Goal: Information Seeking & Learning: Learn about a topic

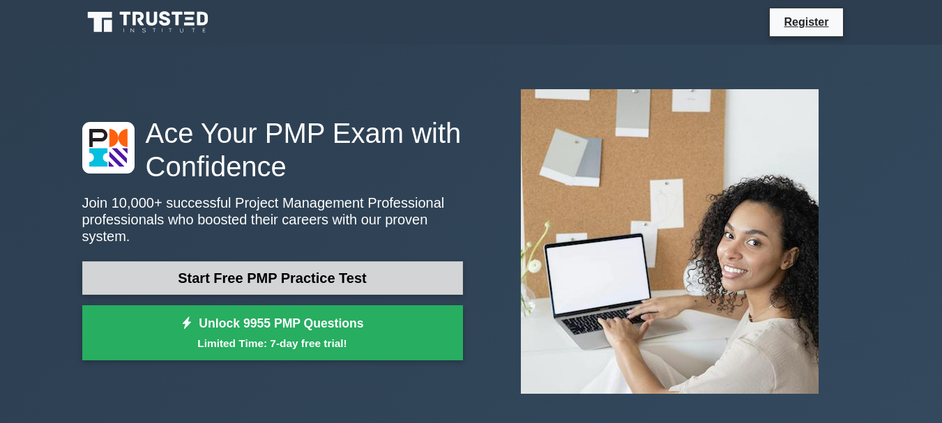
click at [325, 269] on link "Start Free PMP Practice Test" at bounding box center [272, 278] width 381 height 33
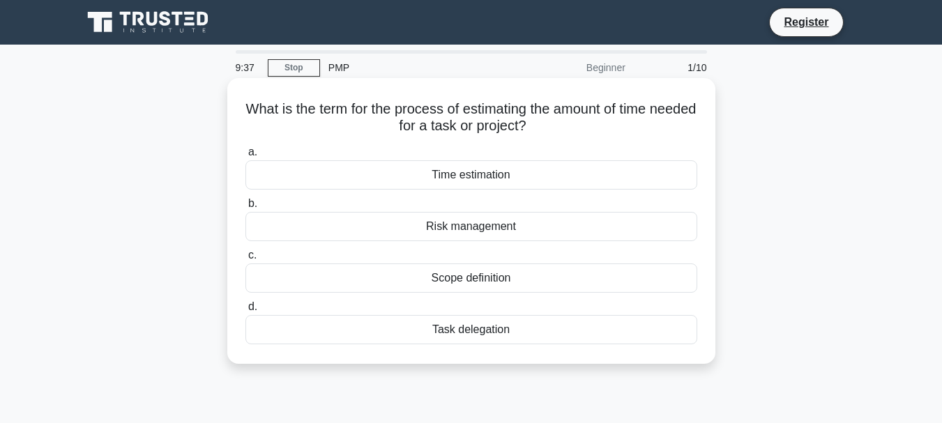
click at [503, 174] on div "Time estimation" at bounding box center [472, 174] width 452 height 29
click at [246, 157] on input "a. Time estimation" at bounding box center [246, 152] width 0 height 9
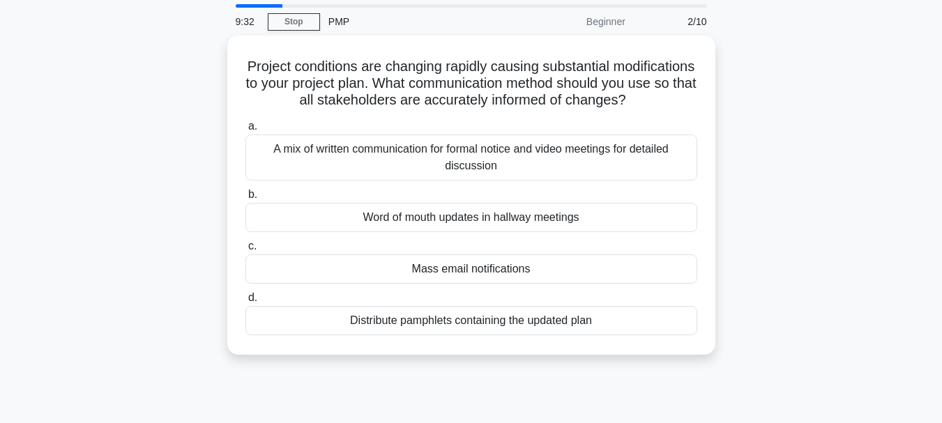
scroll to position [70, 0]
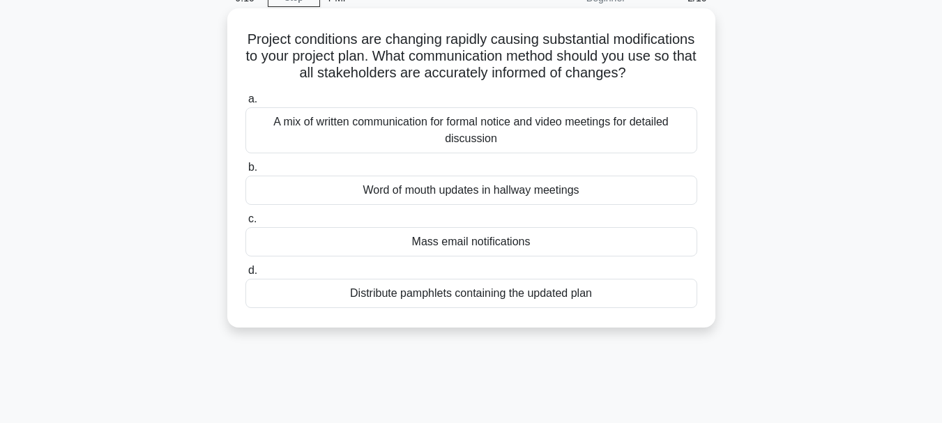
click at [610, 144] on div "A mix of written communication for formal notice and video meetings for detaile…" at bounding box center [472, 130] width 452 height 46
click at [246, 104] on input "a. A mix of written communication for formal notice and video meetings for deta…" at bounding box center [246, 99] width 0 height 9
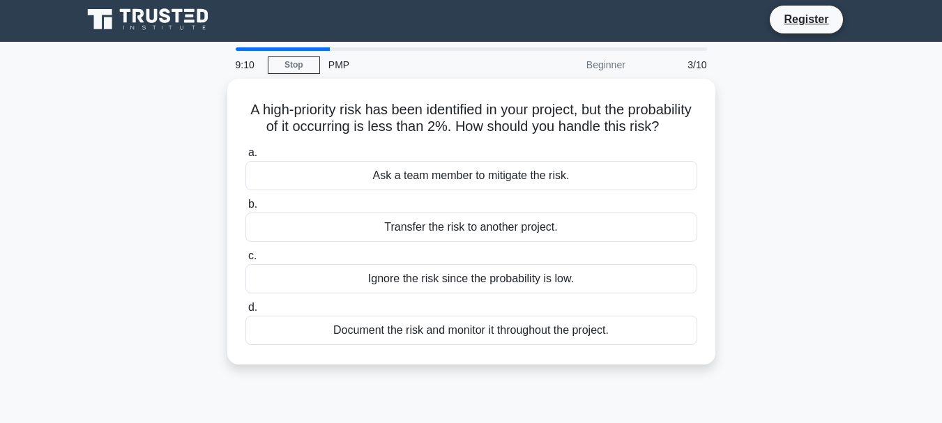
scroll to position [0, 0]
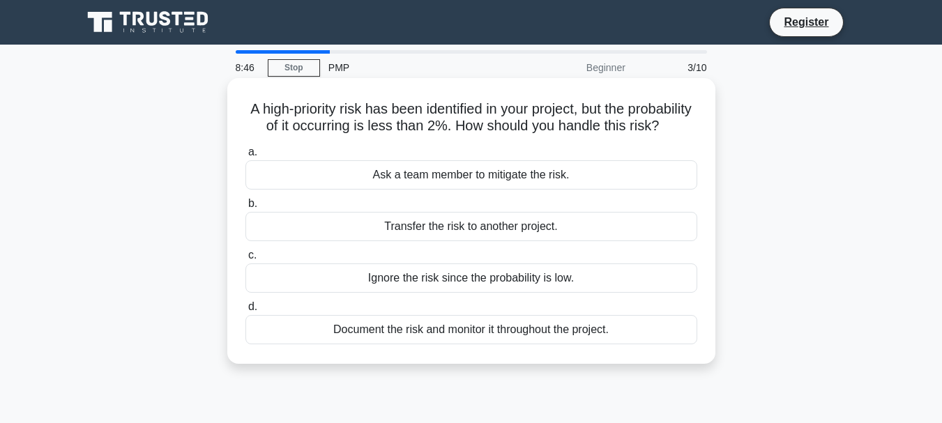
click at [583, 345] on div "Document the risk and monitor it throughout the project." at bounding box center [472, 329] width 452 height 29
click at [246, 312] on input "d. Document the risk and monitor it throughout the project." at bounding box center [246, 307] width 0 height 9
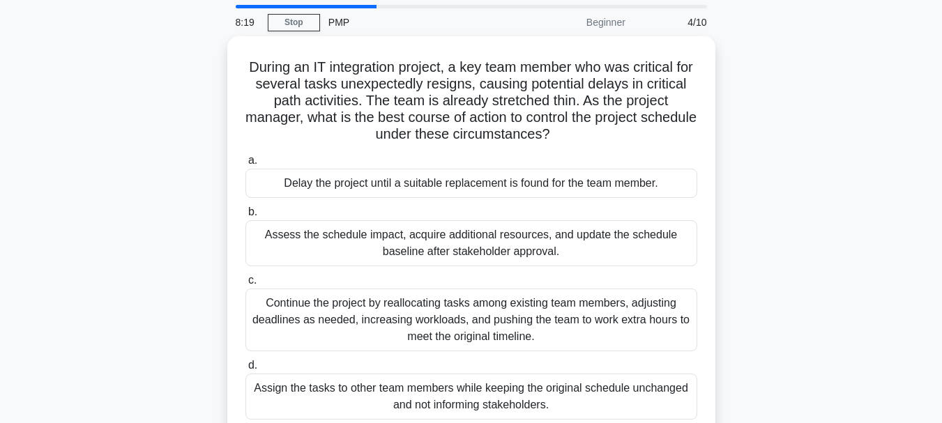
scroll to position [70, 0]
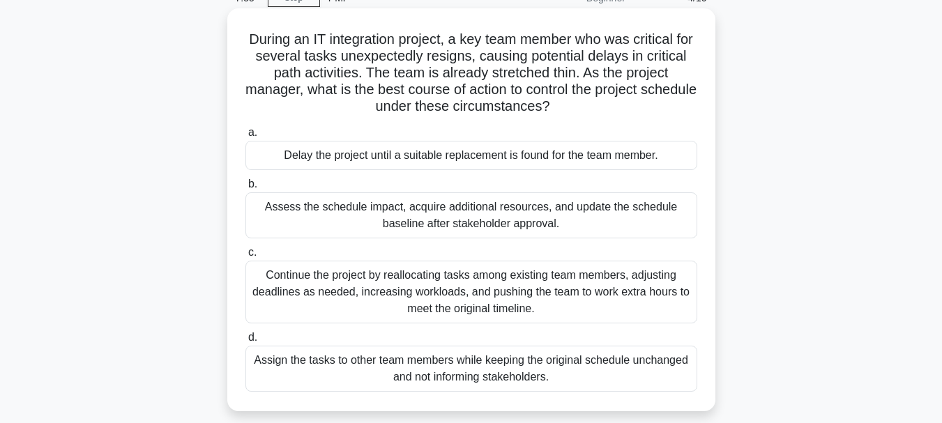
click at [658, 213] on div "Assess the schedule impact, acquire additional resources, and update the schedu…" at bounding box center [472, 216] width 452 height 46
click at [246, 189] on input "b. Assess the schedule impact, acquire additional resources, and update the sch…" at bounding box center [246, 184] width 0 height 9
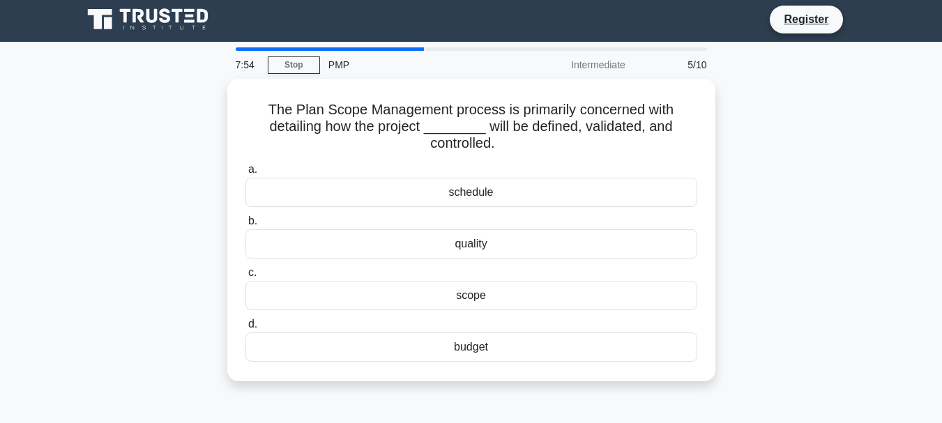
scroll to position [0, 0]
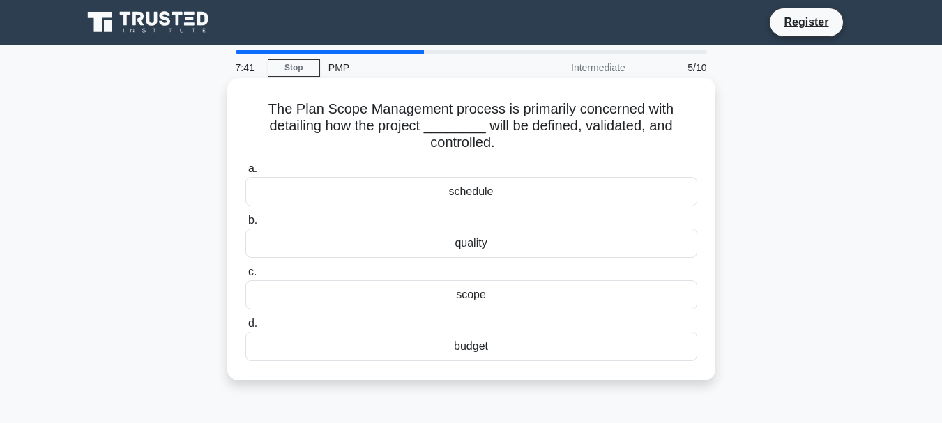
click at [518, 293] on div "scope" at bounding box center [472, 294] width 452 height 29
click at [246, 277] on input "c. scope" at bounding box center [246, 272] width 0 height 9
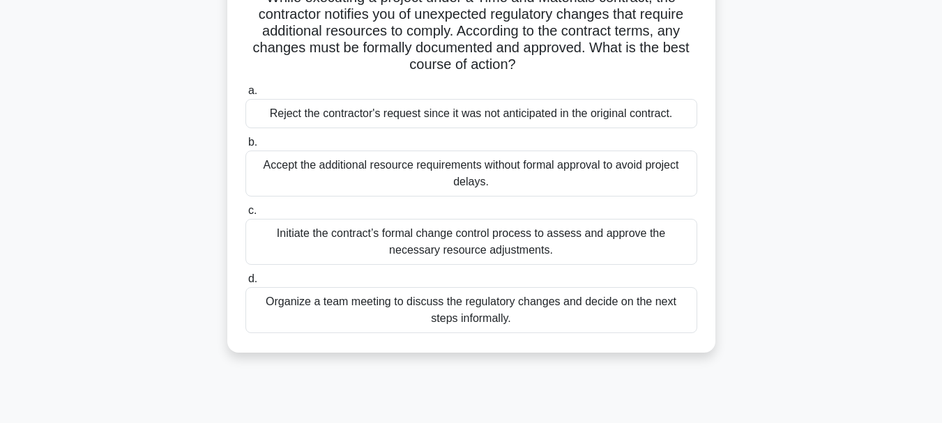
scroll to position [140, 0]
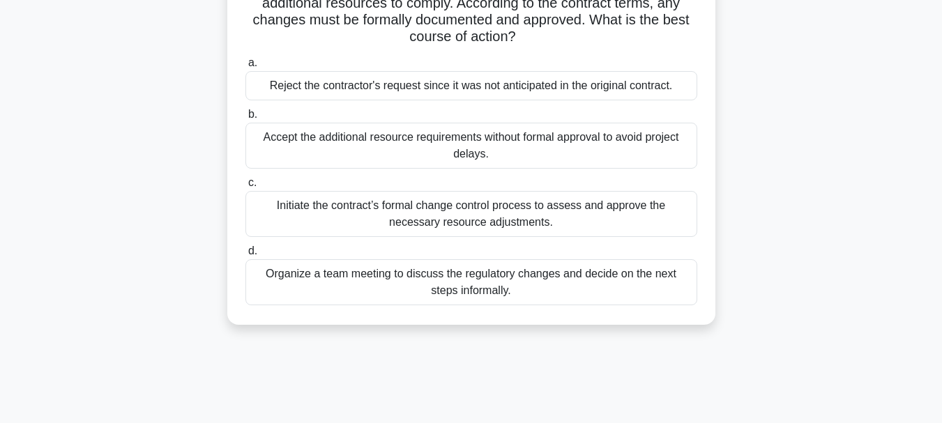
click at [666, 212] on div "Initiate the contract’s formal change control process to assess and approve the…" at bounding box center [472, 214] width 452 height 46
click at [246, 188] on input "c. Initiate the contract’s formal change control process to assess and approve …" at bounding box center [246, 183] width 0 height 9
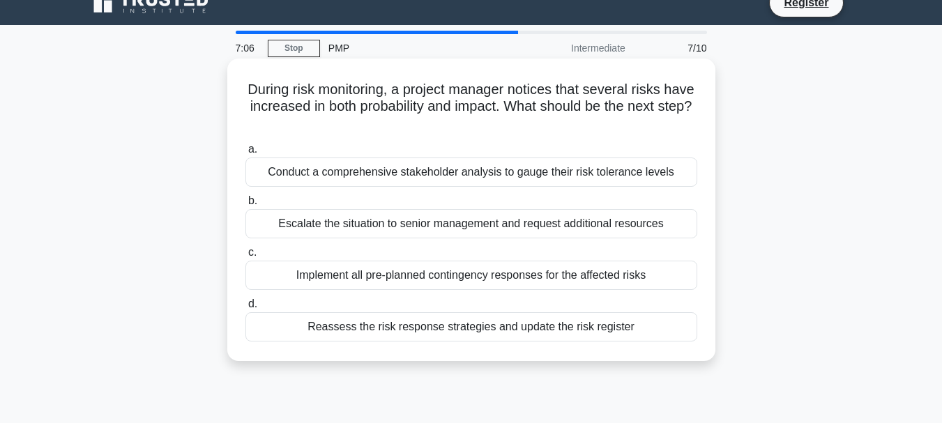
scroll to position [0, 0]
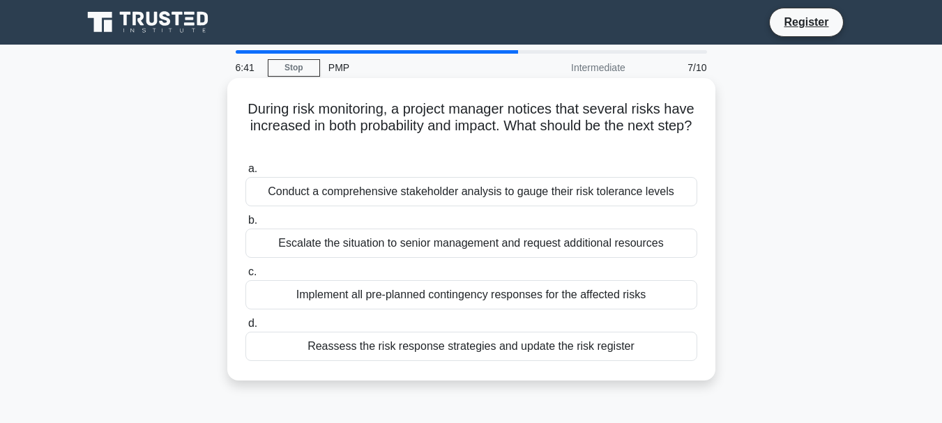
click at [632, 349] on div "Reassess the risk response strategies and update the risk register" at bounding box center [472, 346] width 452 height 29
click at [246, 329] on input "d. Reassess the risk response strategies and update the risk register" at bounding box center [246, 324] width 0 height 9
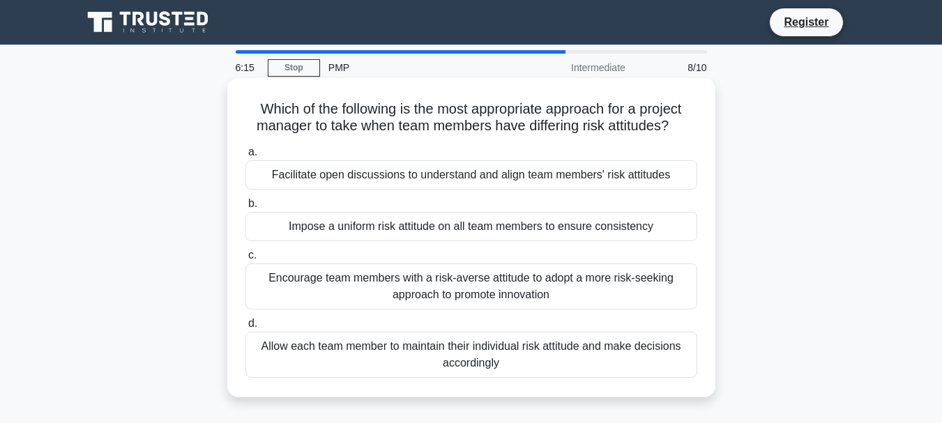
click at [640, 176] on div "Facilitate open discussions to understand and align team members' risk attitudes" at bounding box center [472, 174] width 452 height 29
click at [246, 157] on input "a. Facilitate open discussions to understand and align team members' risk attit…" at bounding box center [246, 152] width 0 height 9
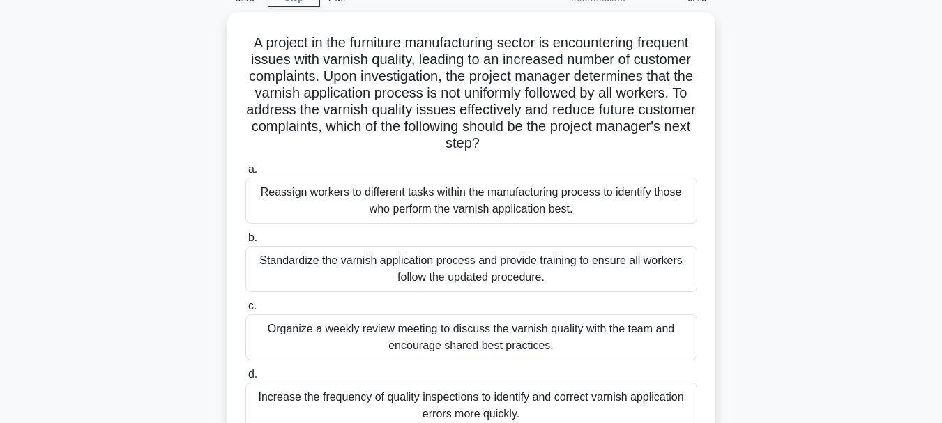
scroll to position [140, 0]
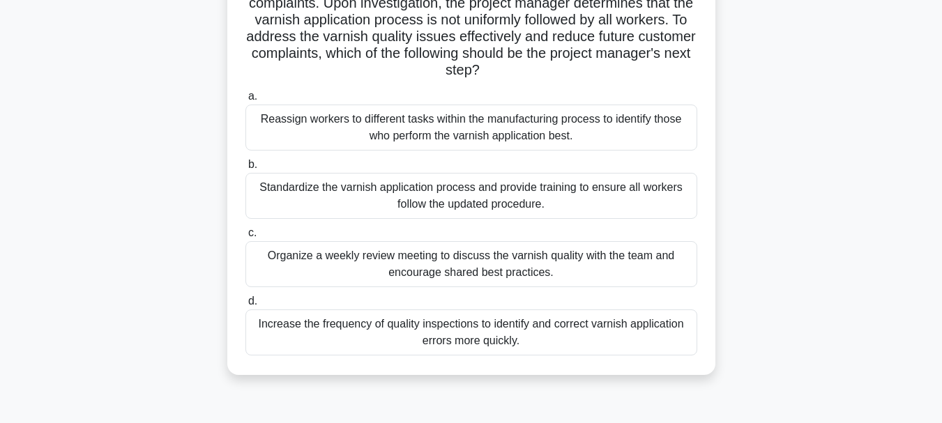
click at [581, 192] on div "Standardize the varnish application process and provide training to ensure all …" at bounding box center [472, 196] width 452 height 46
click at [246, 170] on input "b. Standardize the varnish application process and provide training to ensure a…" at bounding box center [246, 164] width 0 height 9
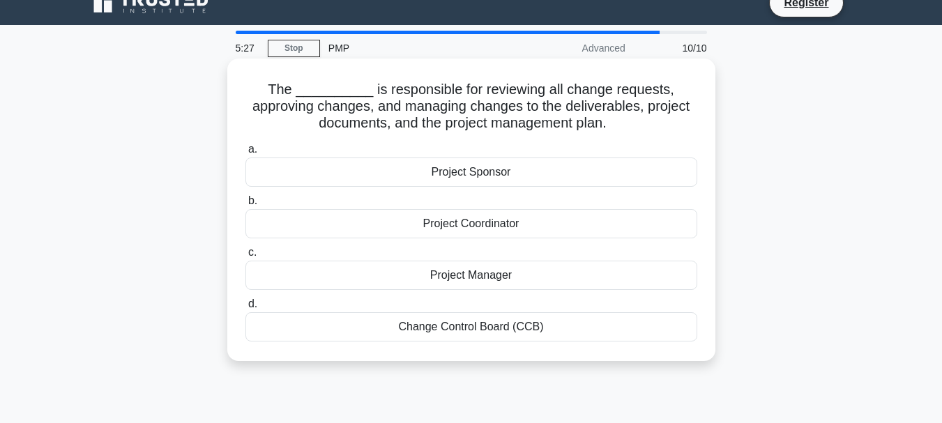
scroll to position [0, 0]
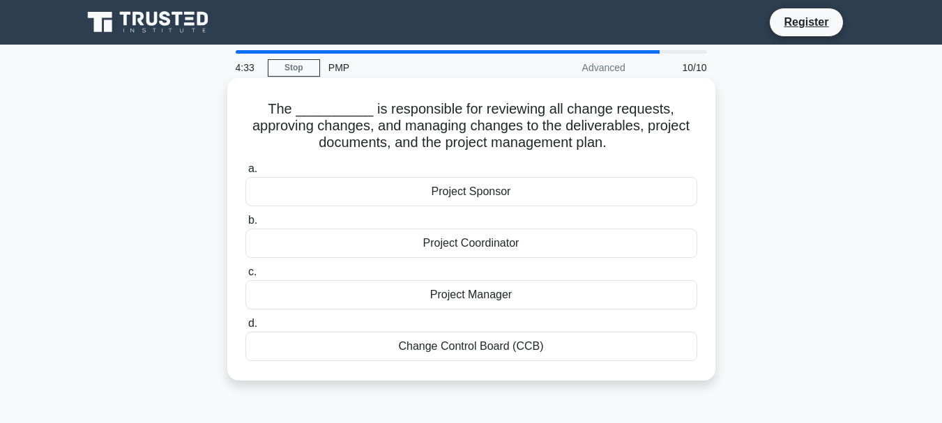
click at [520, 346] on div "Change Control Board (CCB)" at bounding box center [472, 346] width 452 height 29
click at [246, 329] on input "d. Change Control Board (CCB)" at bounding box center [246, 324] width 0 height 9
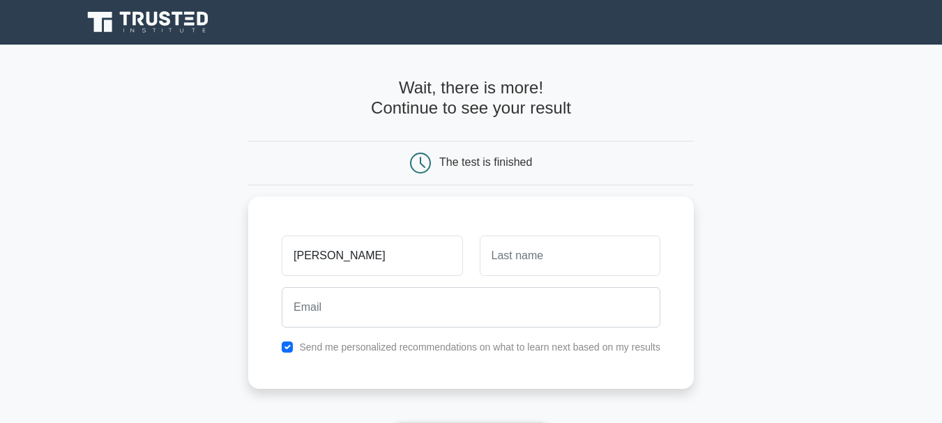
type input "[PERSON_NAME]"
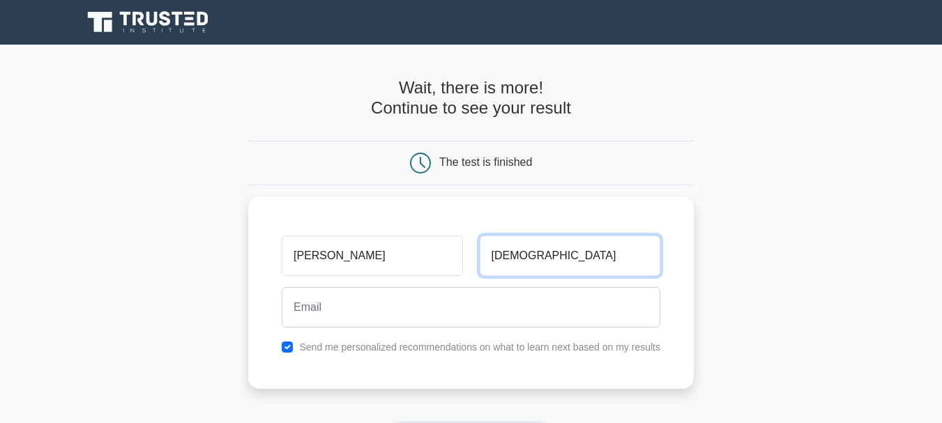
type input "[DEMOGRAPHIC_DATA]"
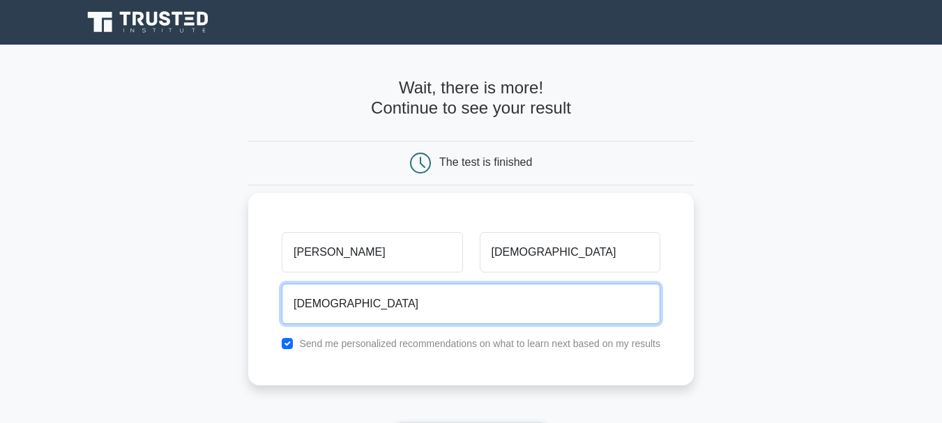
type input "[EMAIL_ADDRESS][DOMAIN_NAME]"
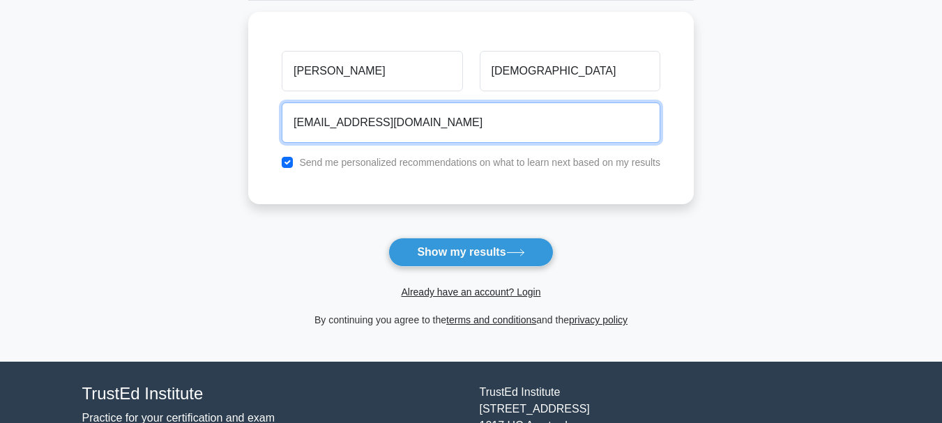
scroll to position [209, 0]
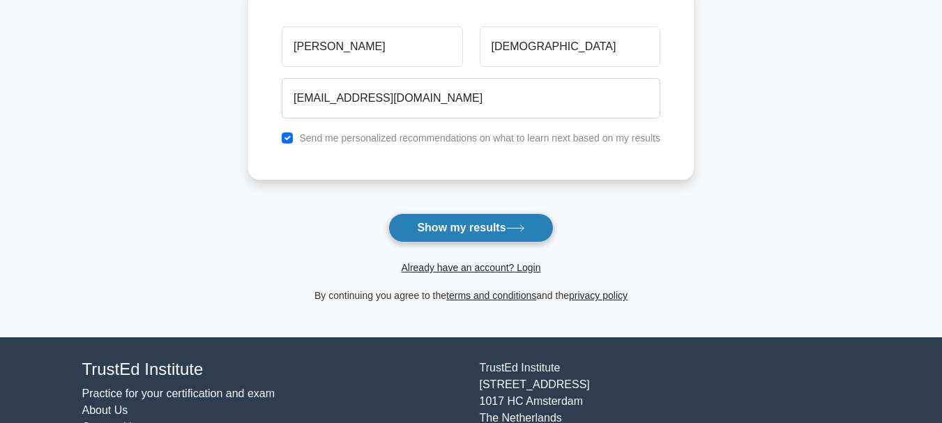
click at [494, 231] on button "Show my results" at bounding box center [471, 227] width 165 height 29
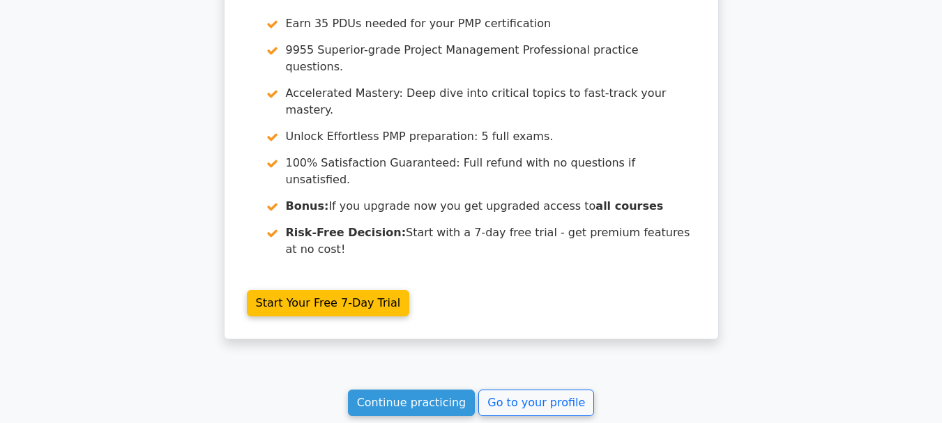
scroll to position [2426, 0]
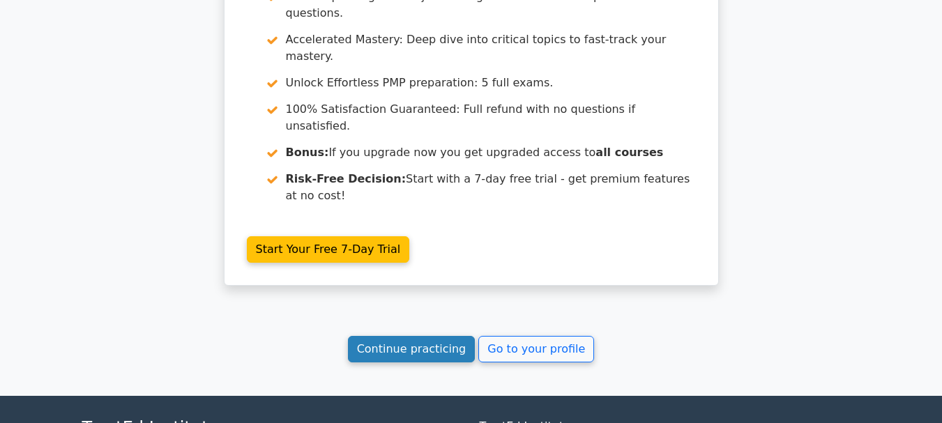
click at [439, 336] on link "Continue practicing" at bounding box center [412, 349] width 128 height 27
